Goal: Task Accomplishment & Management: Manage account settings

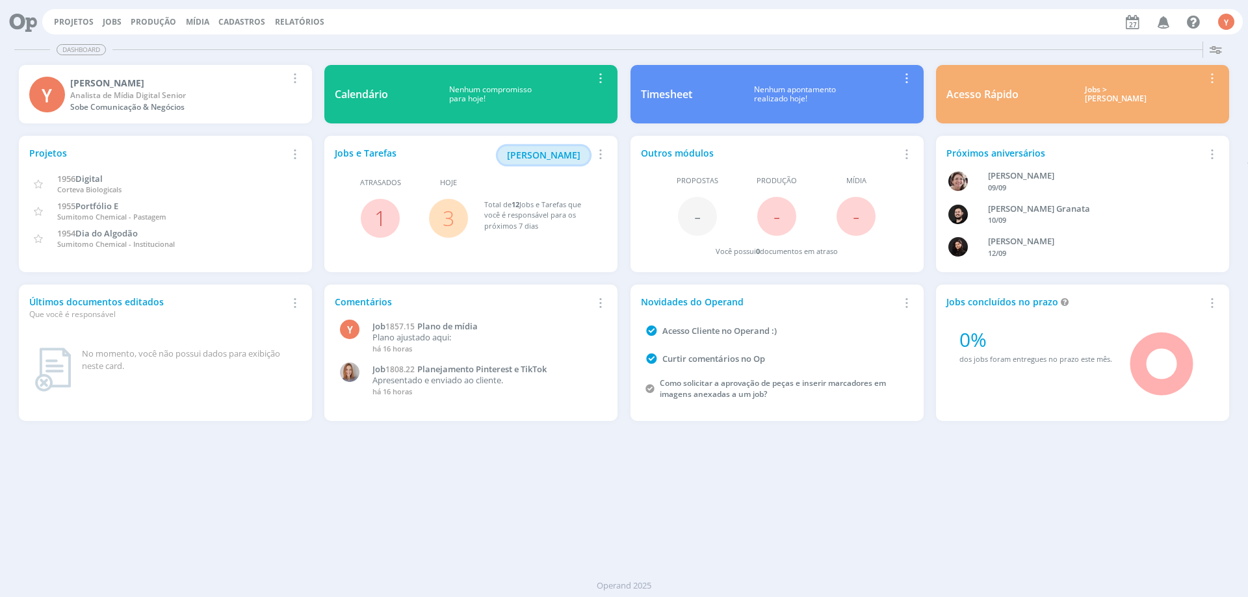
click at [540, 156] on span "[PERSON_NAME]" at bounding box center [543, 155] width 73 height 12
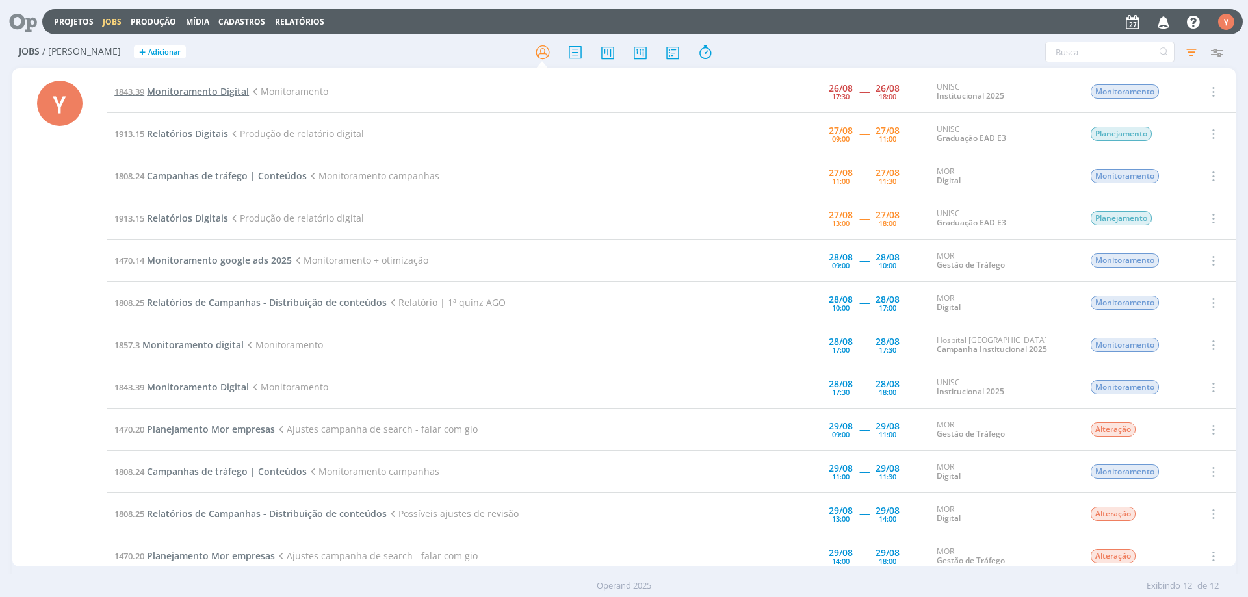
click at [231, 95] on span "Monitoramento Digital" at bounding box center [198, 91] width 102 height 12
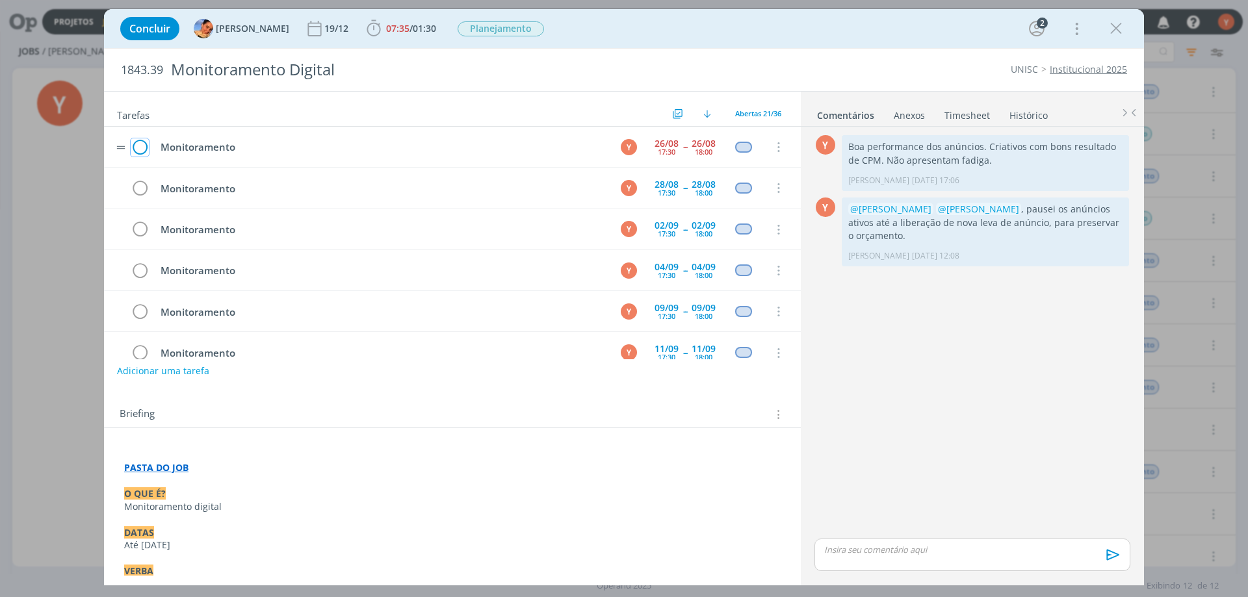
click at [138, 148] on icon "dialog" at bounding box center [140, 147] width 18 height 19
click at [1118, 28] on icon "dialog" at bounding box center [1115, 28] width 19 height 19
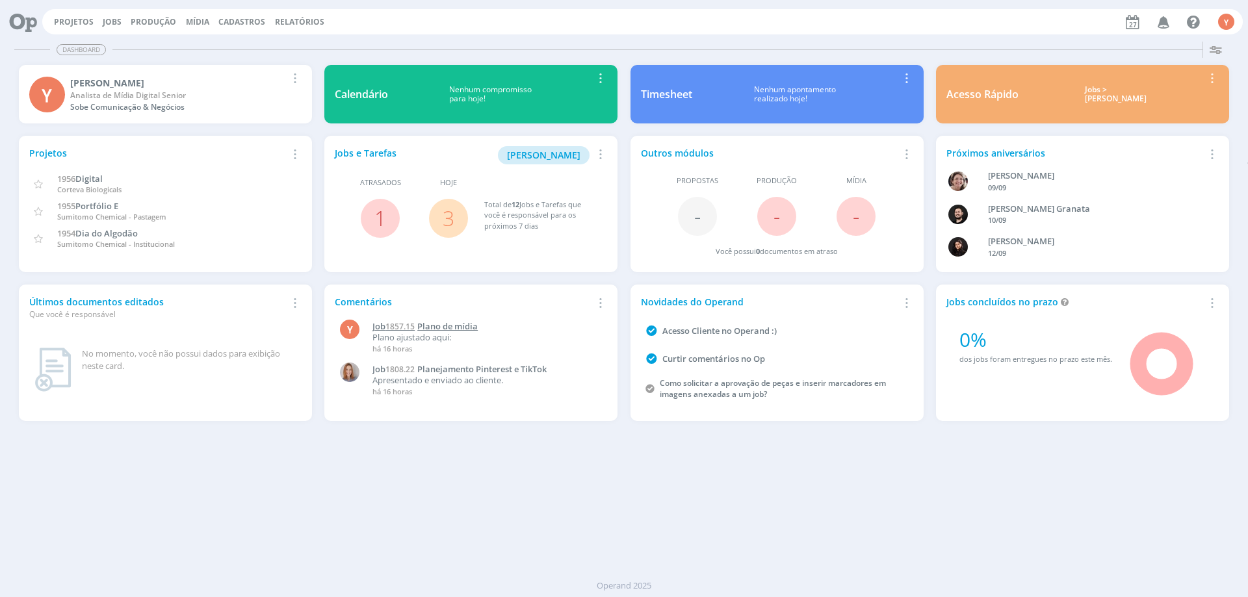
click at [456, 329] on span "Plano de mídia" at bounding box center [447, 326] width 60 height 12
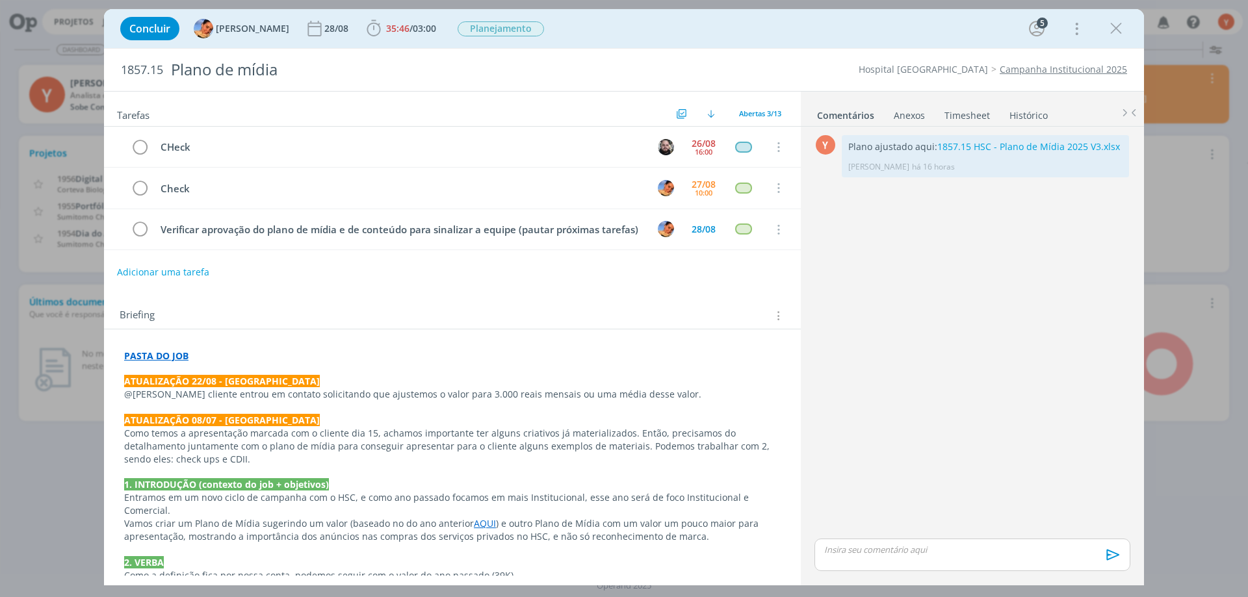
click at [959, 109] on link "Timesheet" at bounding box center [967, 112] width 47 height 19
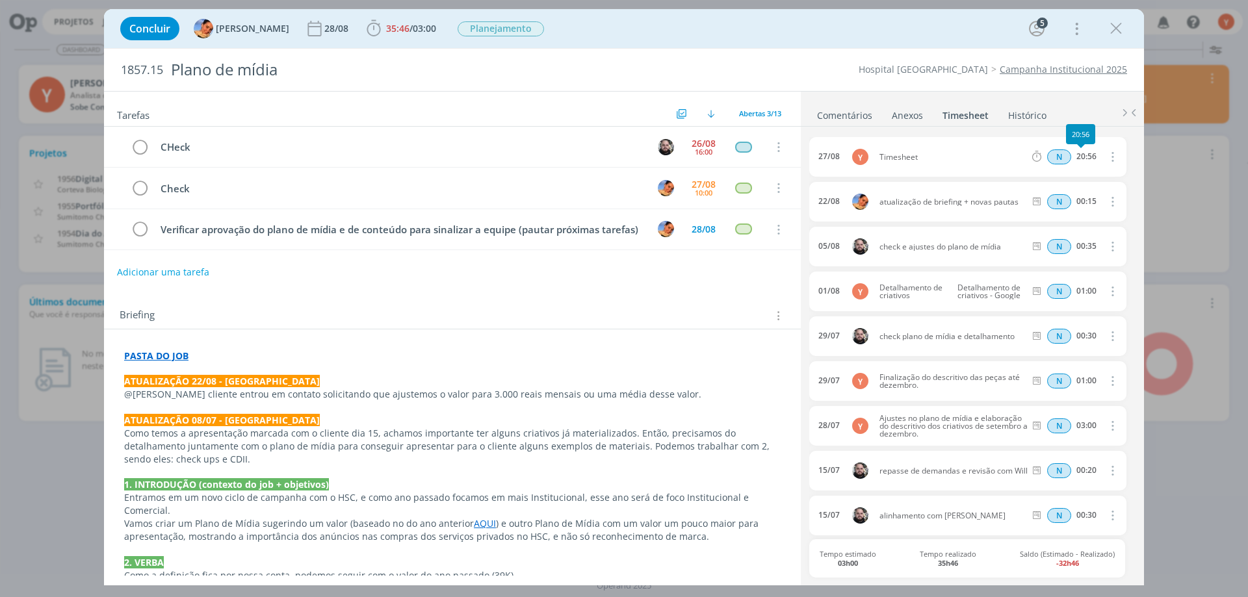
click at [1083, 159] on div "20:56" at bounding box center [1086, 156] width 20 height 9
click at [1108, 156] on icon "dialog" at bounding box center [1111, 157] width 14 height 16
click at [1053, 197] on link "Editar" at bounding box center [1075, 200] width 103 height 21
click at [988, 159] on input "Selecione a tarefa" at bounding box center [989, 157] width 75 height 14
click at [1072, 110] on ul "Comentários Anexos 0 Timesheet Histórico" at bounding box center [972, 109] width 343 height 35
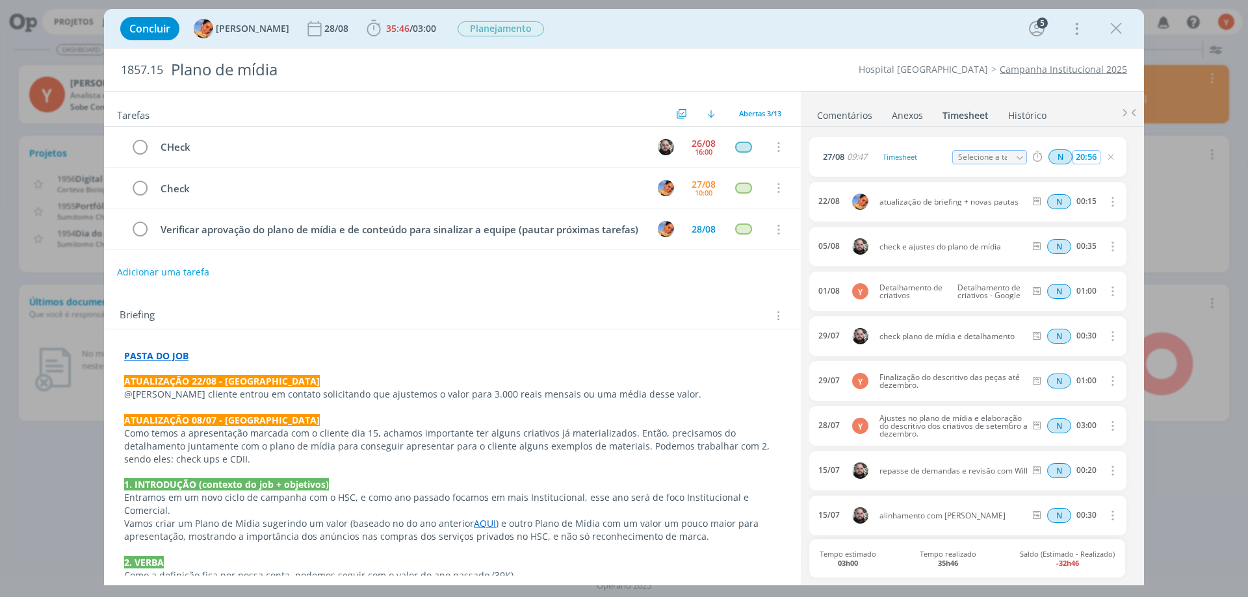
click at [1083, 158] on input "20:56" at bounding box center [1086, 157] width 28 height 14
click at [1078, 157] on input "20:56" at bounding box center [1086, 157] width 28 height 14
type input "04:00"
click at [1124, 136] on div "[DATE] 09:47 Timesheet Selecione a tarefa N 04:00 [DATE] atualização de briefin…" at bounding box center [972, 355] width 326 height 456
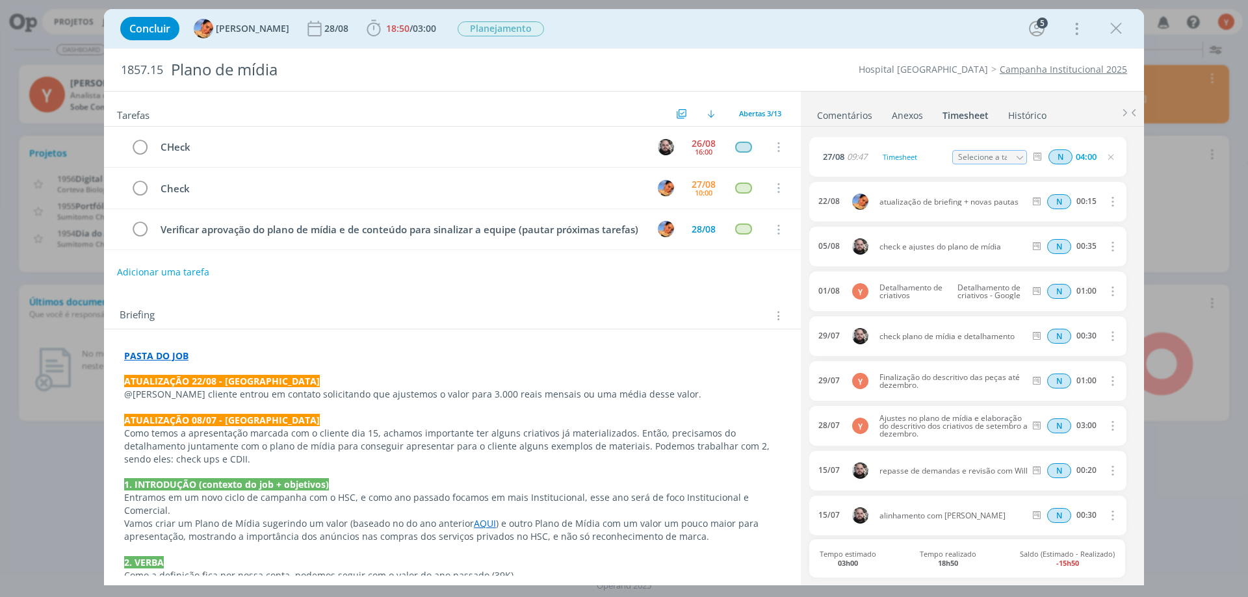
click at [1022, 157] on div "dialog" at bounding box center [1020, 158] width 14 height 16
click at [1013, 155] on div "dialog" at bounding box center [1020, 158] width 14 height 16
click at [888, 155] on div "Timesheet" at bounding box center [914, 157] width 70 height 14
click at [927, 155] on div "Timesheet" at bounding box center [914, 157] width 70 height 14
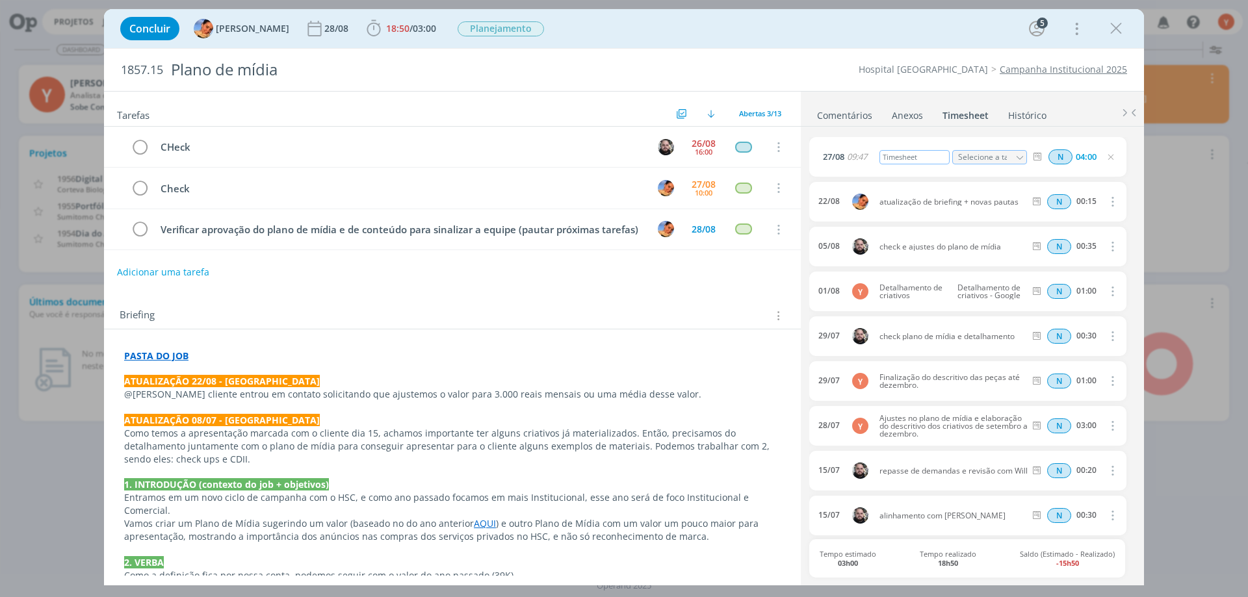
click at [901, 153] on div "Timesheet" at bounding box center [914, 157] width 70 height 14
click at [1109, 138] on div "[DATE] 09:47 Reformulação do plano Selecione a tarefa N 04:00" at bounding box center [967, 157] width 317 height 40
click at [851, 119] on link "Comentários" at bounding box center [844, 112] width 57 height 19
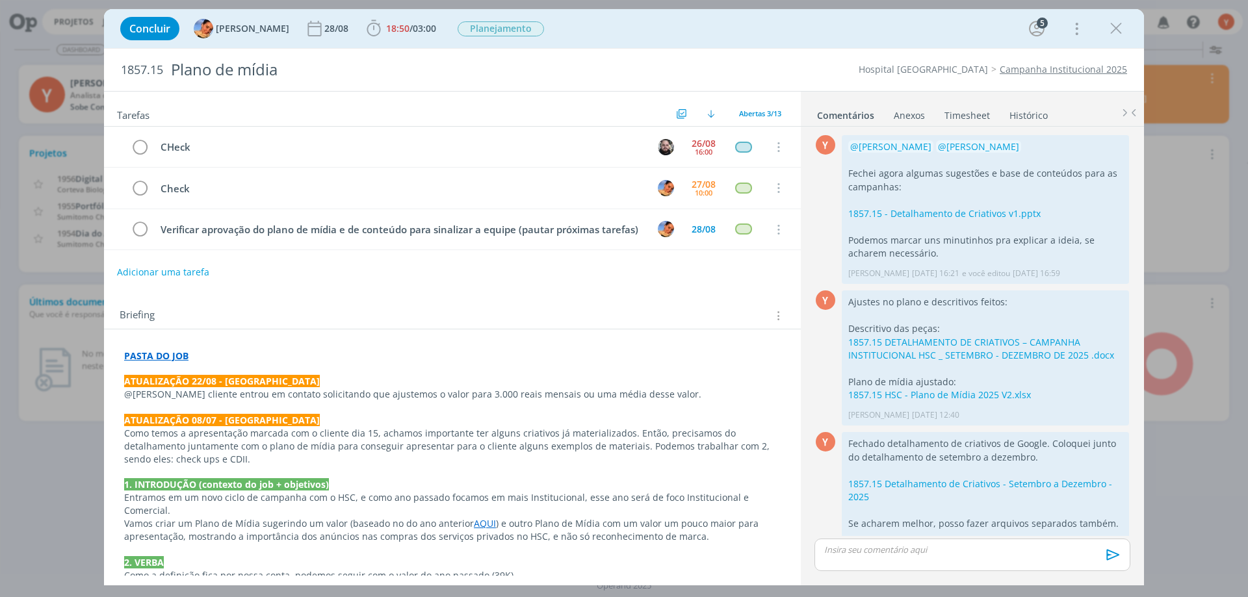
click at [969, 118] on link "Timesheet" at bounding box center [967, 112] width 47 height 19
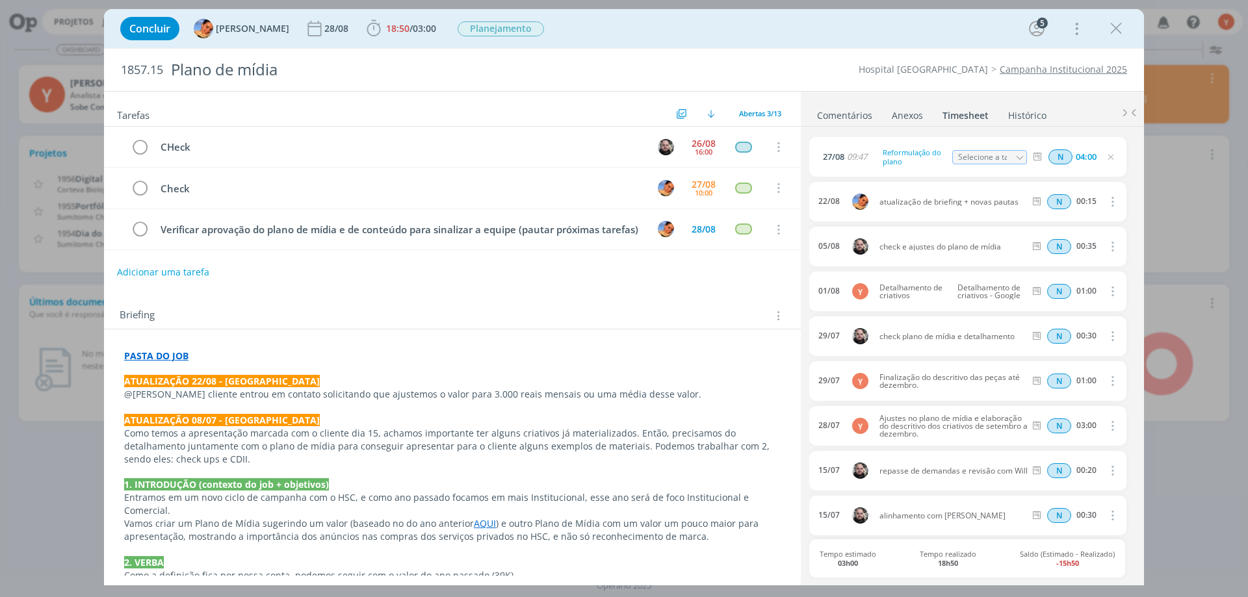
click at [1020, 154] on icon "dialog" at bounding box center [1019, 157] width 9 height 9
drag, startPoint x: 1002, startPoint y: 156, endPoint x: 1003, endPoint y: 291, distance: 135.2
click at [1003, 164] on div "Selecione a tarefa Abertas Verificar aprovação do plano de mídia e de conteúdo …" at bounding box center [989, 157] width 75 height 14
click at [1004, 157] on input "Selecione a tarefa" at bounding box center [989, 157] width 75 height 14
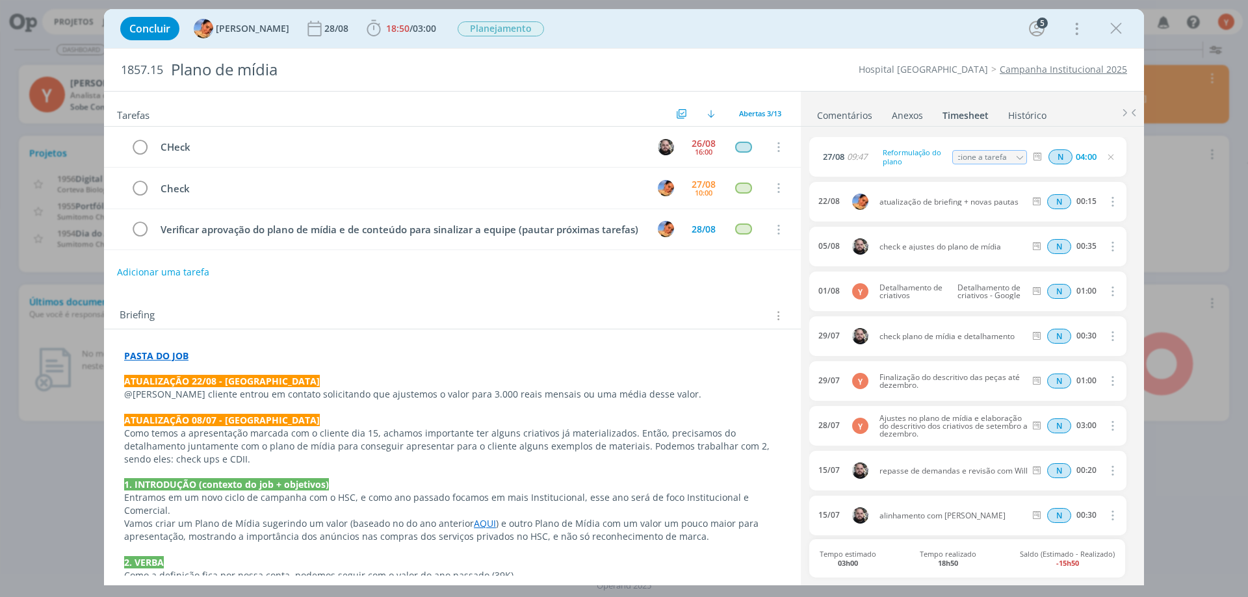
scroll to position [0, 0]
click at [1015, 163] on div "dialog" at bounding box center [1020, 158] width 14 height 16
click at [1015, 156] on icon "dialog" at bounding box center [1019, 157] width 9 height 9
click at [1020, 224] on div "Plano de mídia - digital - [PERSON_NAME]" at bounding box center [1000, 225] width 78 height 10
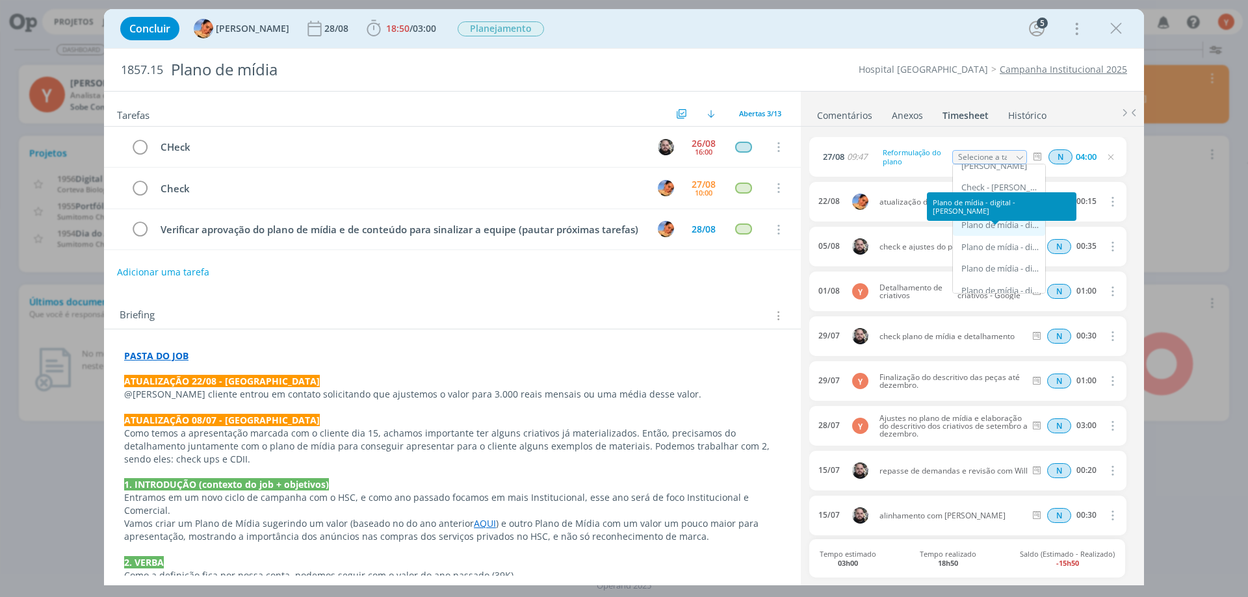
type input "Plano de mídia - digital"
click at [1076, 122] on ul "Comentários Anexos 0 Timesheet Histórico" at bounding box center [972, 109] width 343 height 35
click at [975, 303] on div "01/08 Y Detalhamento de criativos Detalhamento de criativos - Google N 01:00 Ex…" at bounding box center [967, 292] width 317 height 40
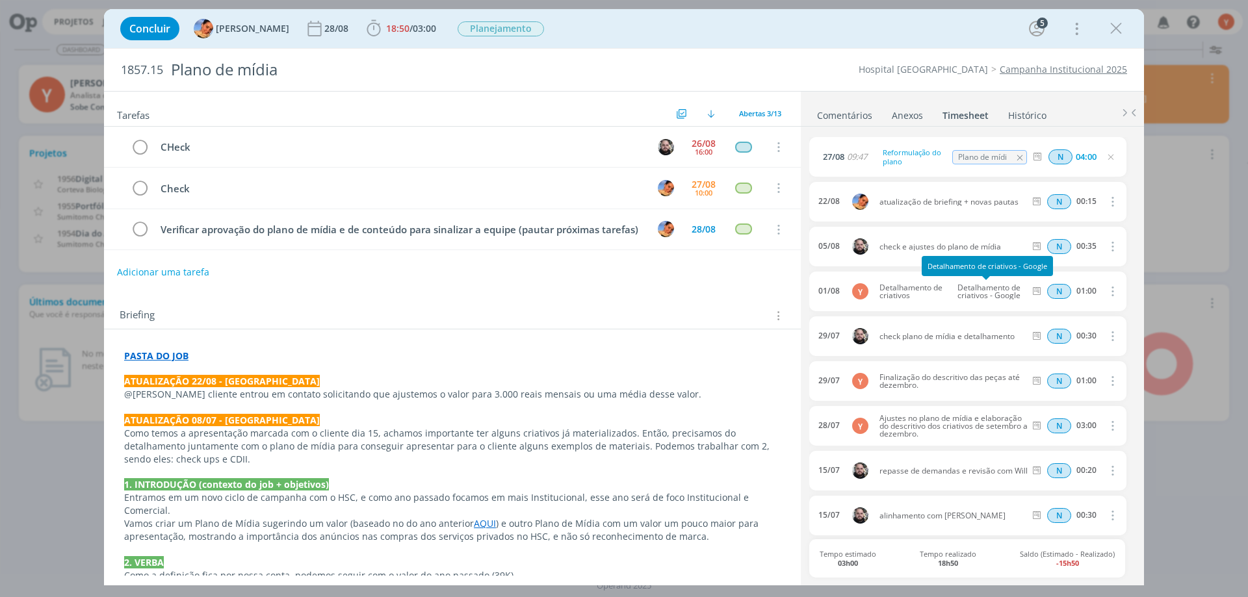
click at [999, 292] on span "Detalhamento de criativos - Google" at bounding box center [989, 292] width 75 height 16
click at [1105, 159] on icon "dialog" at bounding box center [1110, 157] width 10 height 10
click at [849, 116] on link "Comentários" at bounding box center [844, 112] width 57 height 19
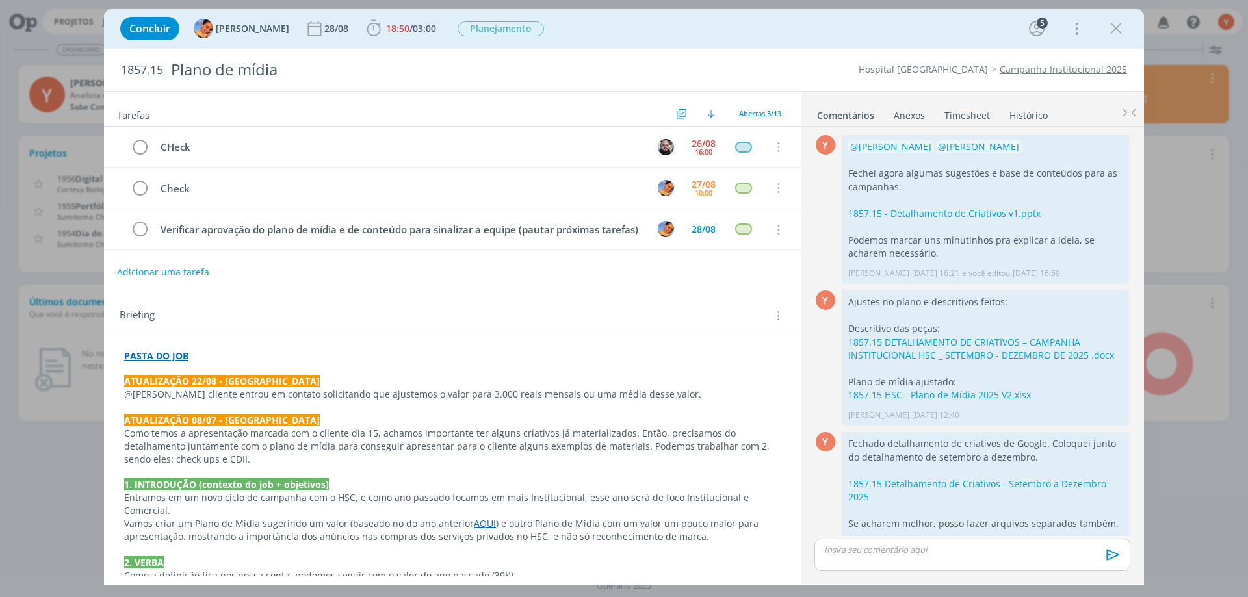
scroll to position [31, 0]
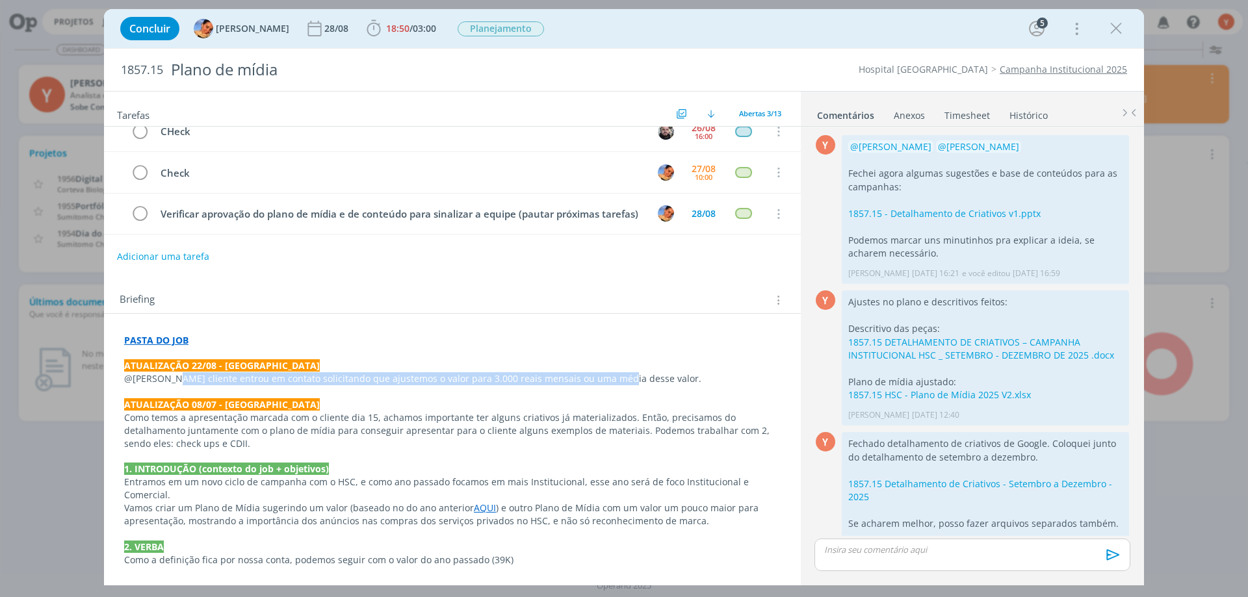
drag, startPoint x: 195, startPoint y: 384, endPoint x: 610, endPoint y: 374, distance: 414.7
click at [610, 374] on p "@[PERSON_NAME] cliente entrou em contato solicitando que ajustemos o valor para…" at bounding box center [452, 378] width 656 height 13
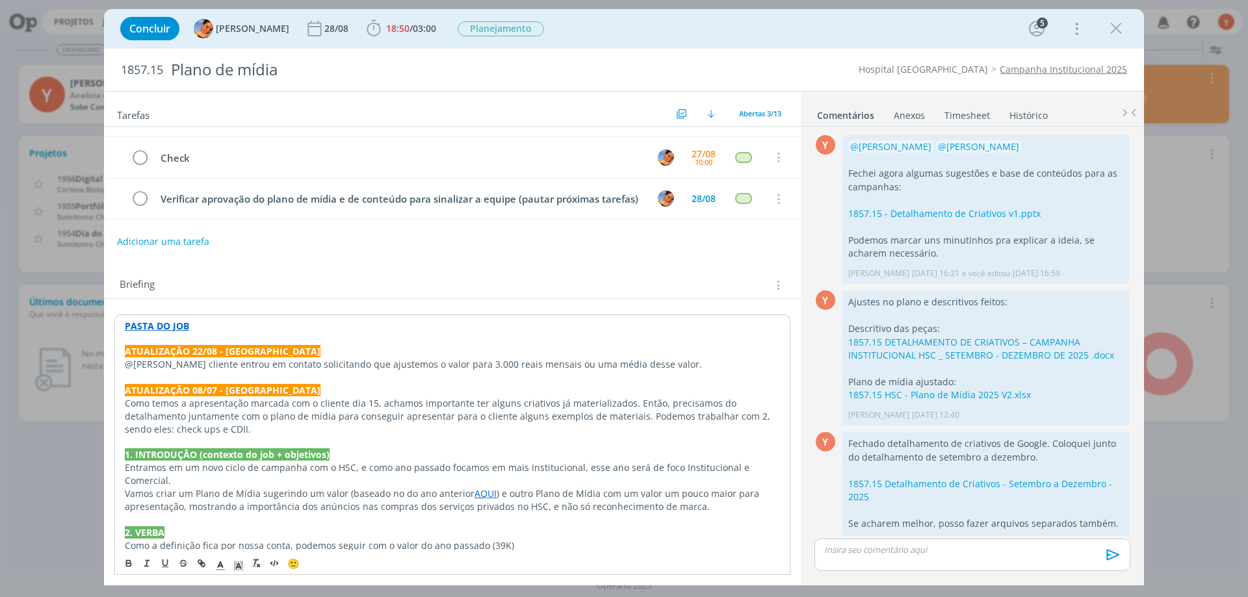
click at [636, 371] on p "@[PERSON_NAME] cliente entrou em contato solicitando que ajustemos o valor para…" at bounding box center [452, 364] width 655 height 13
click at [1117, 29] on icon "dialog" at bounding box center [1115, 28] width 19 height 19
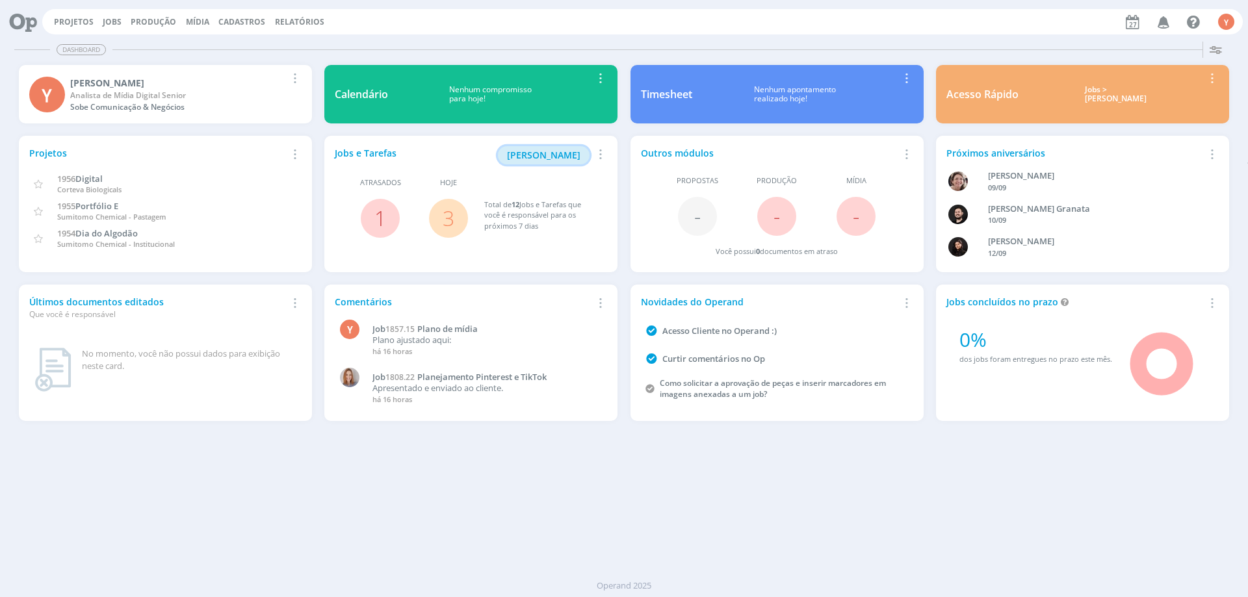
click at [535, 155] on span "[PERSON_NAME]" at bounding box center [543, 155] width 73 height 12
click at [540, 158] on span "[PERSON_NAME]" at bounding box center [543, 155] width 73 height 12
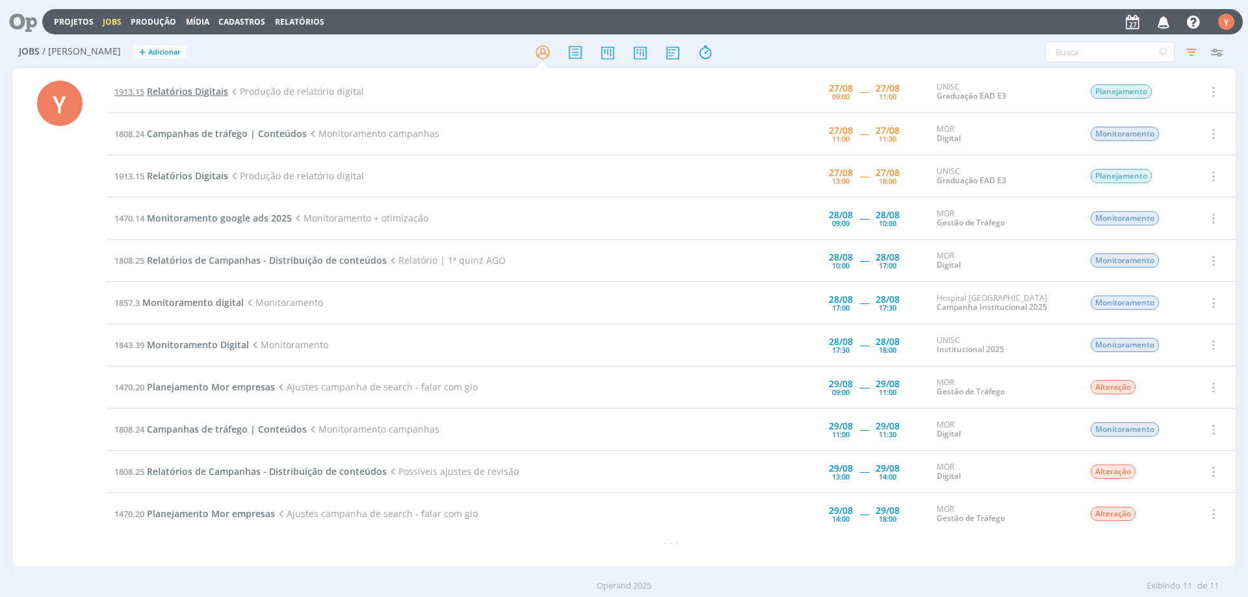
click at [200, 90] on span "Relatórios Digitais" at bounding box center [187, 91] width 81 height 12
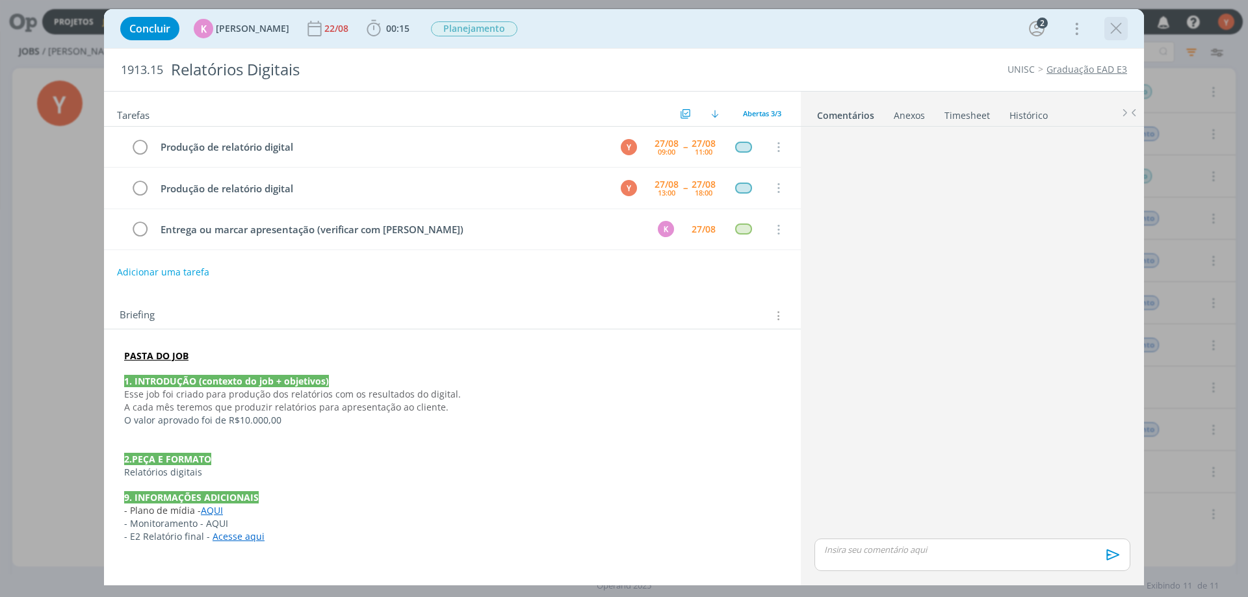
click at [1121, 29] on icon "dialog" at bounding box center [1115, 28] width 19 height 19
